Goal: Find contact information

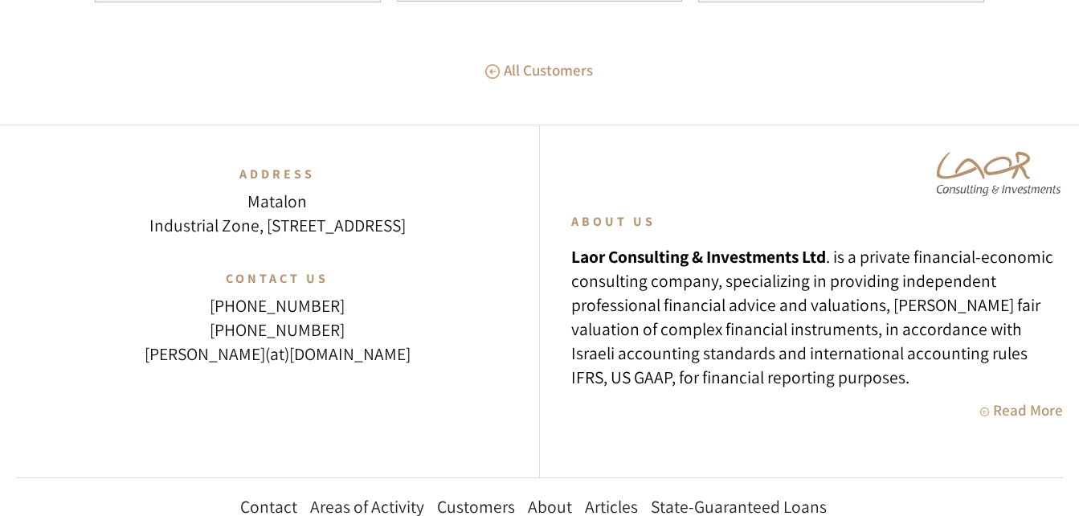
scroll to position [7750, 0]
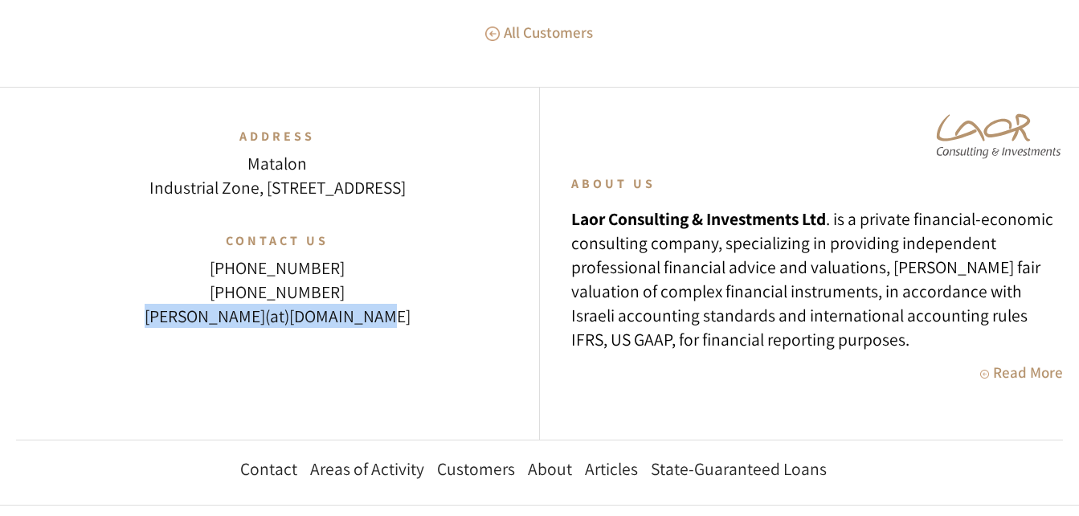
drag, startPoint x: 382, startPoint y: 281, endPoint x: 173, endPoint y: 280, distance: 209.0
click at [173, 304] on div "[PERSON_NAME](at)[DOMAIN_NAME]" at bounding box center [277, 316] width 351 height 24
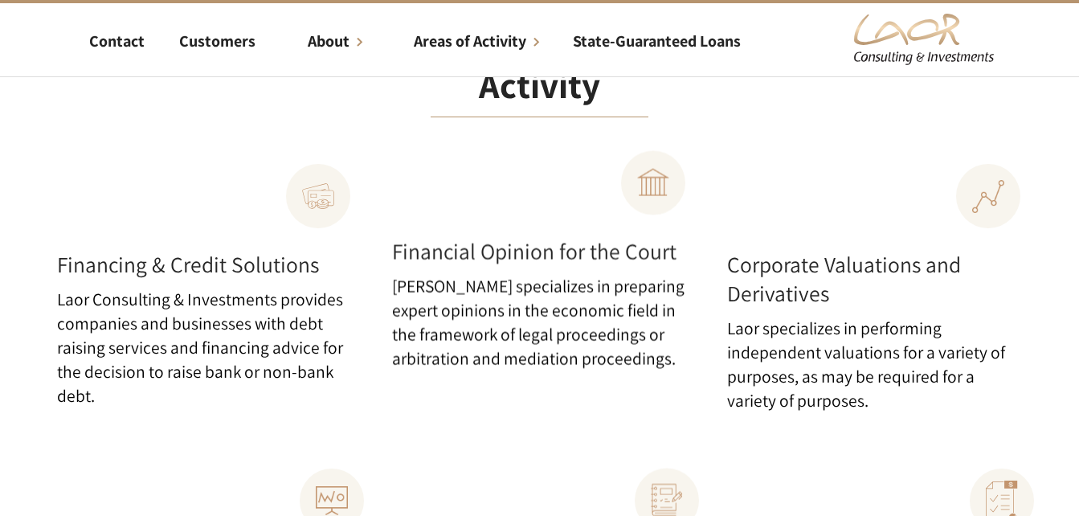
scroll to position [0, 0]
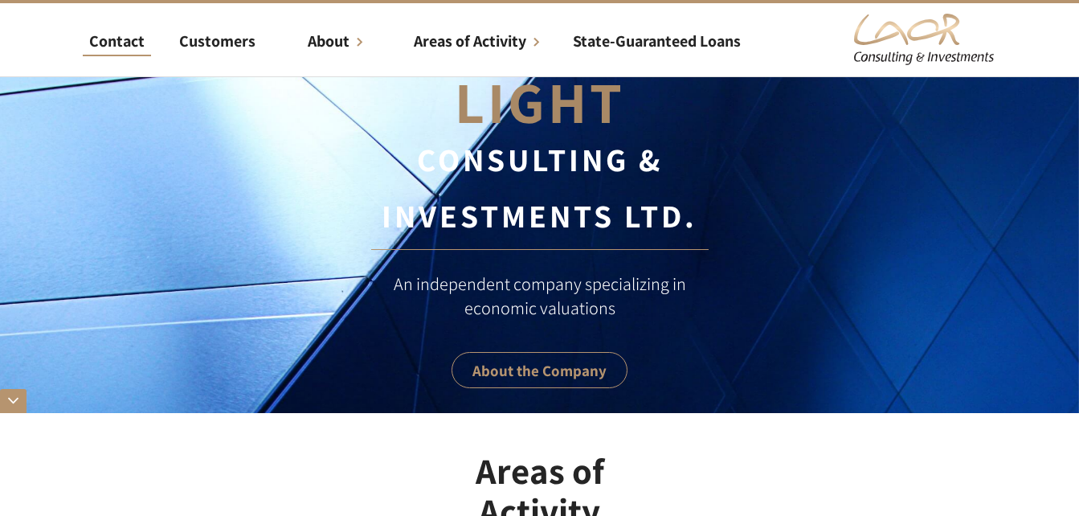
click at [122, 49] on div "Contact" at bounding box center [116, 41] width 55 height 24
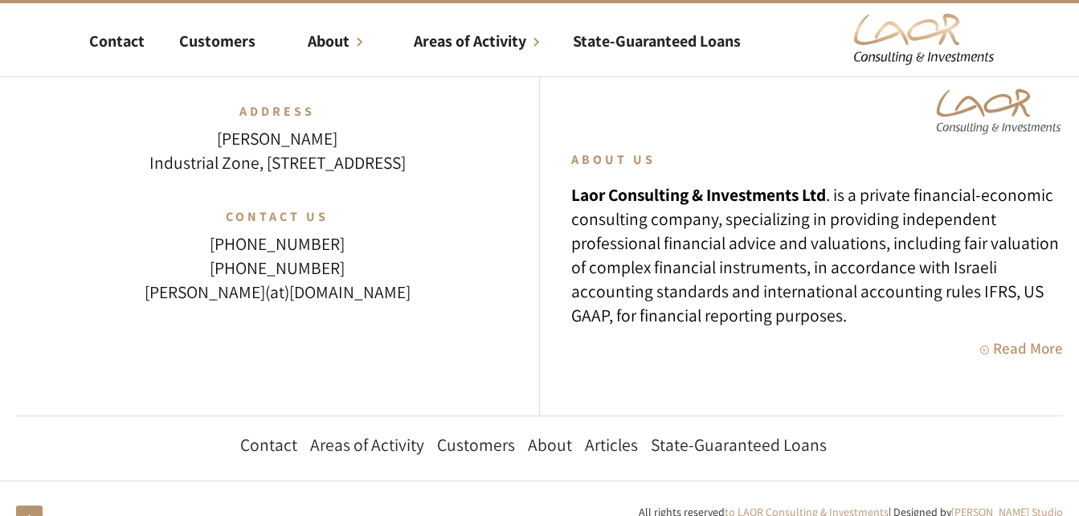
scroll to position [1085, 0]
